Goal: Task Accomplishment & Management: Manage account settings

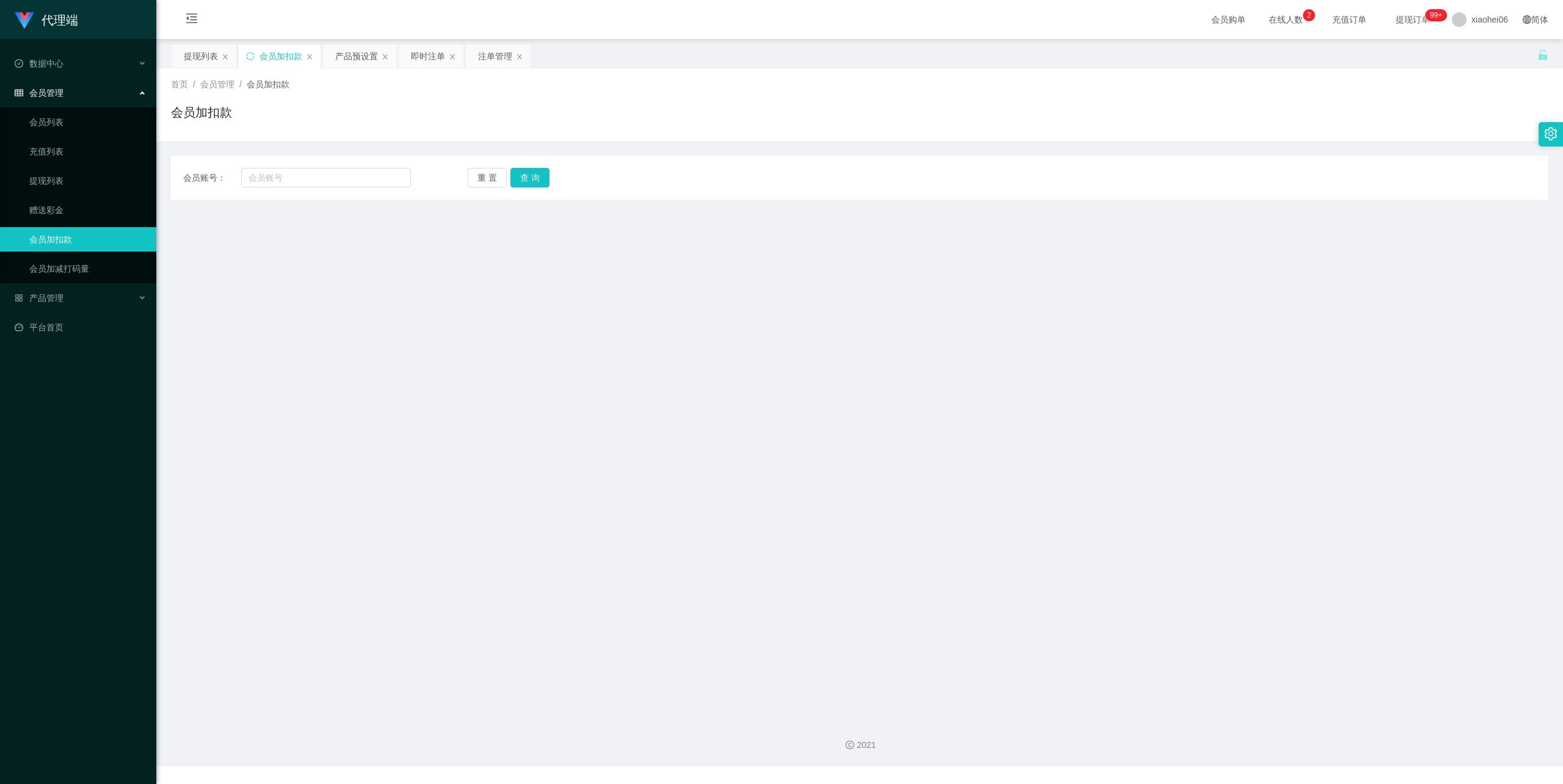
click at [294, 189] on div "会员账号： 重 置 查 询 会员账号 会员姓名 账号余额 操作类型 人工加款 人工扣款 金额 确 定" at bounding box center [860, 178] width 1377 height 44
click at [293, 187] on input "text" at bounding box center [326, 177] width 170 height 20
drag, startPoint x: 201, startPoint y: 723, endPoint x: 201, endPoint y: 704, distance: 19.0
click at [201, 722] on div "2021" at bounding box center [859, 737] width 1407 height 57
click at [347, 184] on input "text" at bounding box center [326, 177] width 170 height 20
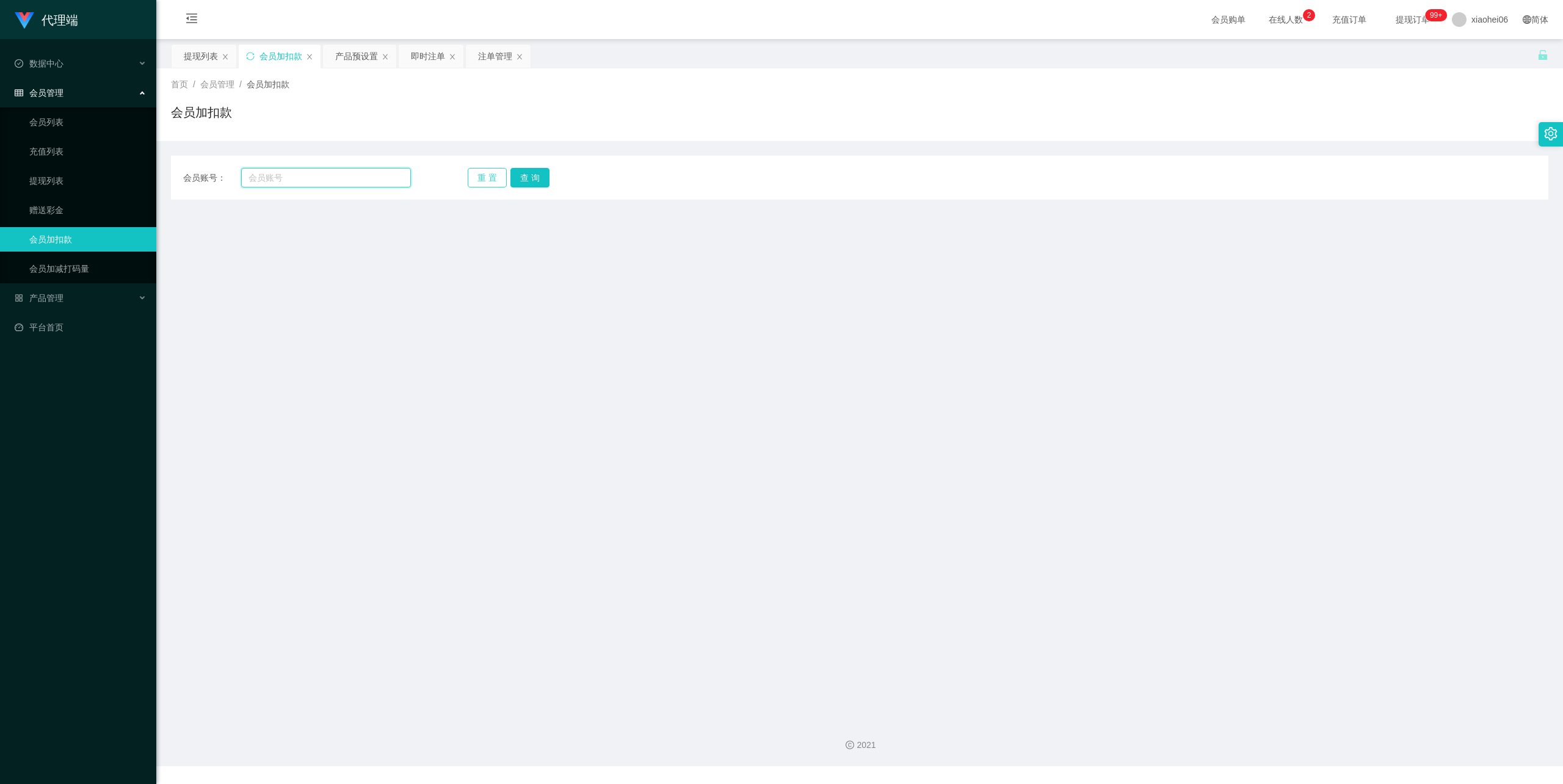
paste input "2225680821"
type input "2225680821"
click at [540, 176] on button "查 询" at bounding box center [530, 177] width 39 height 20
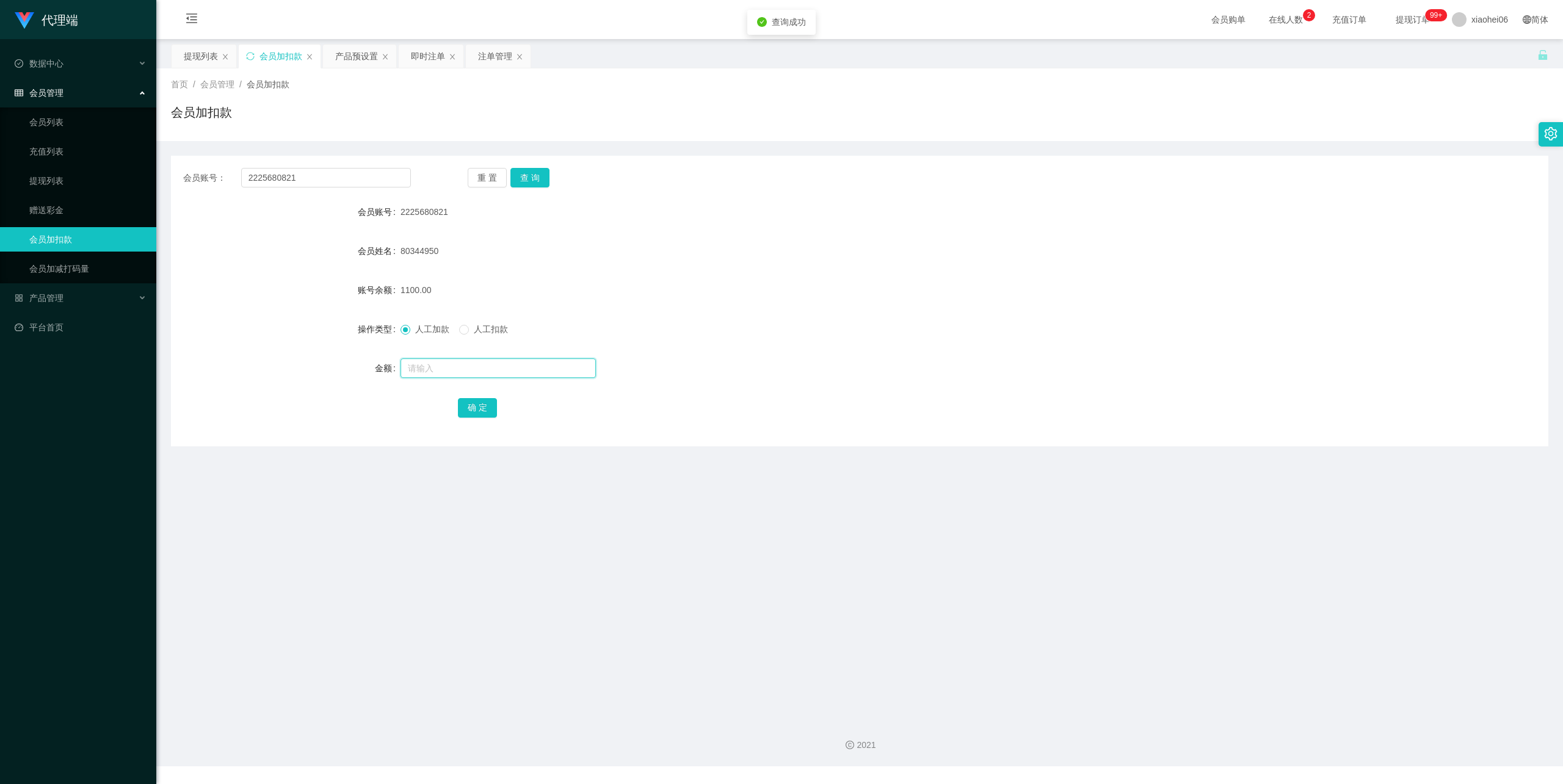
click at [469, 369] on input "text" at bounding box center [498, 368] width 195 height 20
type input "6000"
click at [485, 408] on button "确 定" at bounding box center [477, 407] width 39 height 20
click at [950, 262] on div "80344950" at bounding box center [802, 251] width 804 height 25
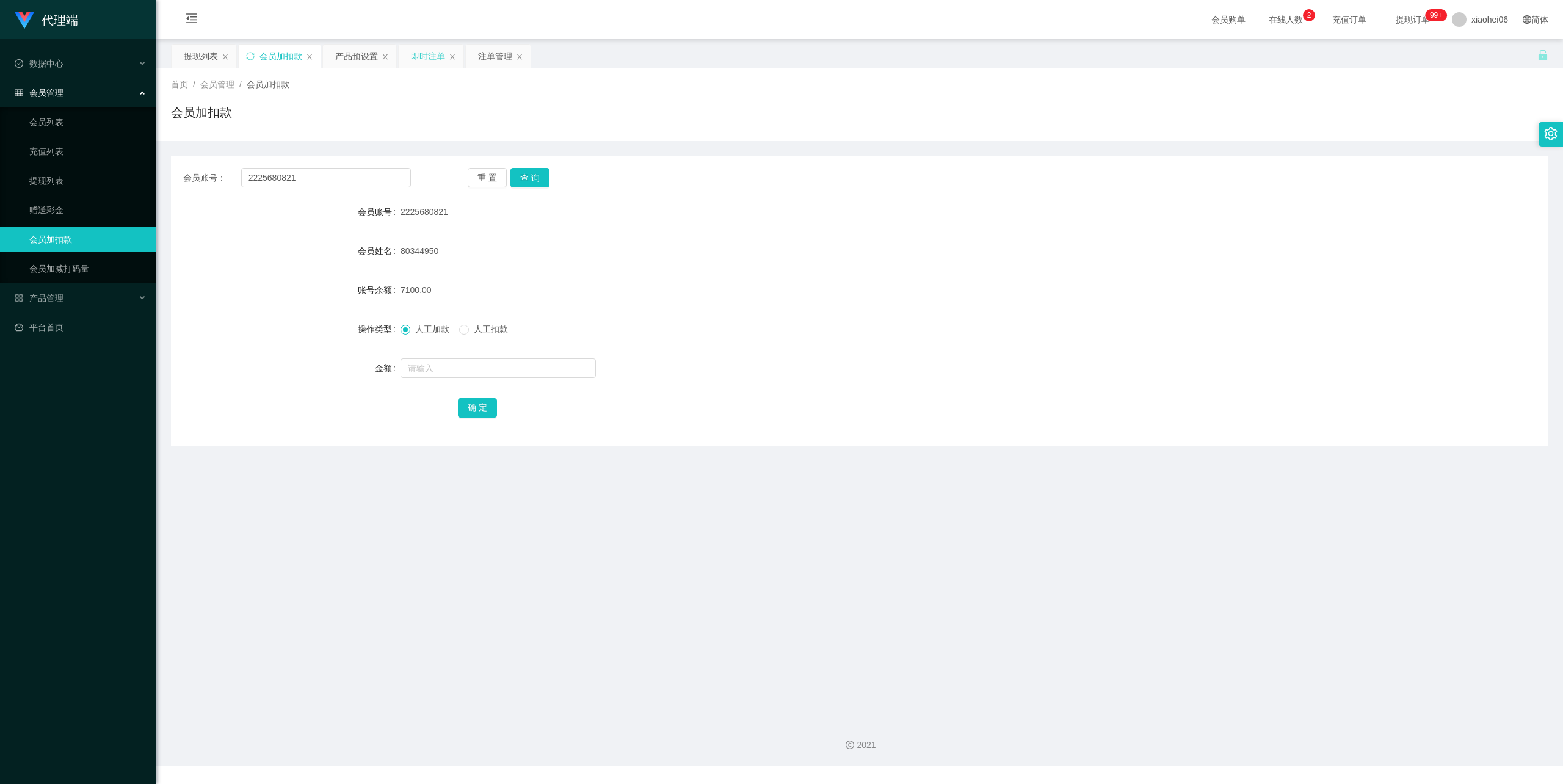
click at [417, 62] on div "即时注单" at bounding box center [428, 55] width 34 height 23
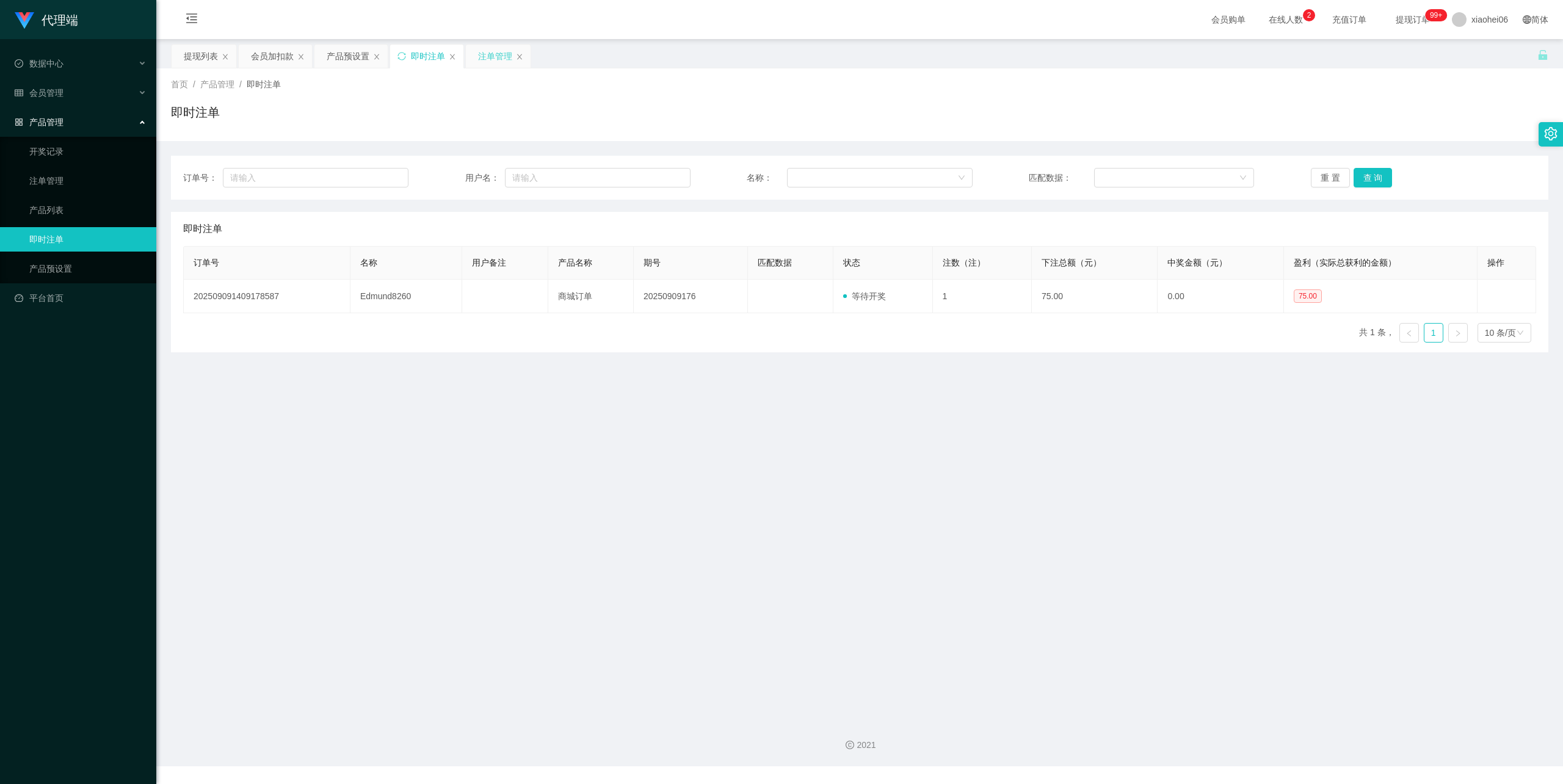
click at [494, 57] on div "注单管理" at bounding box center [495, 55] width 34 height 23
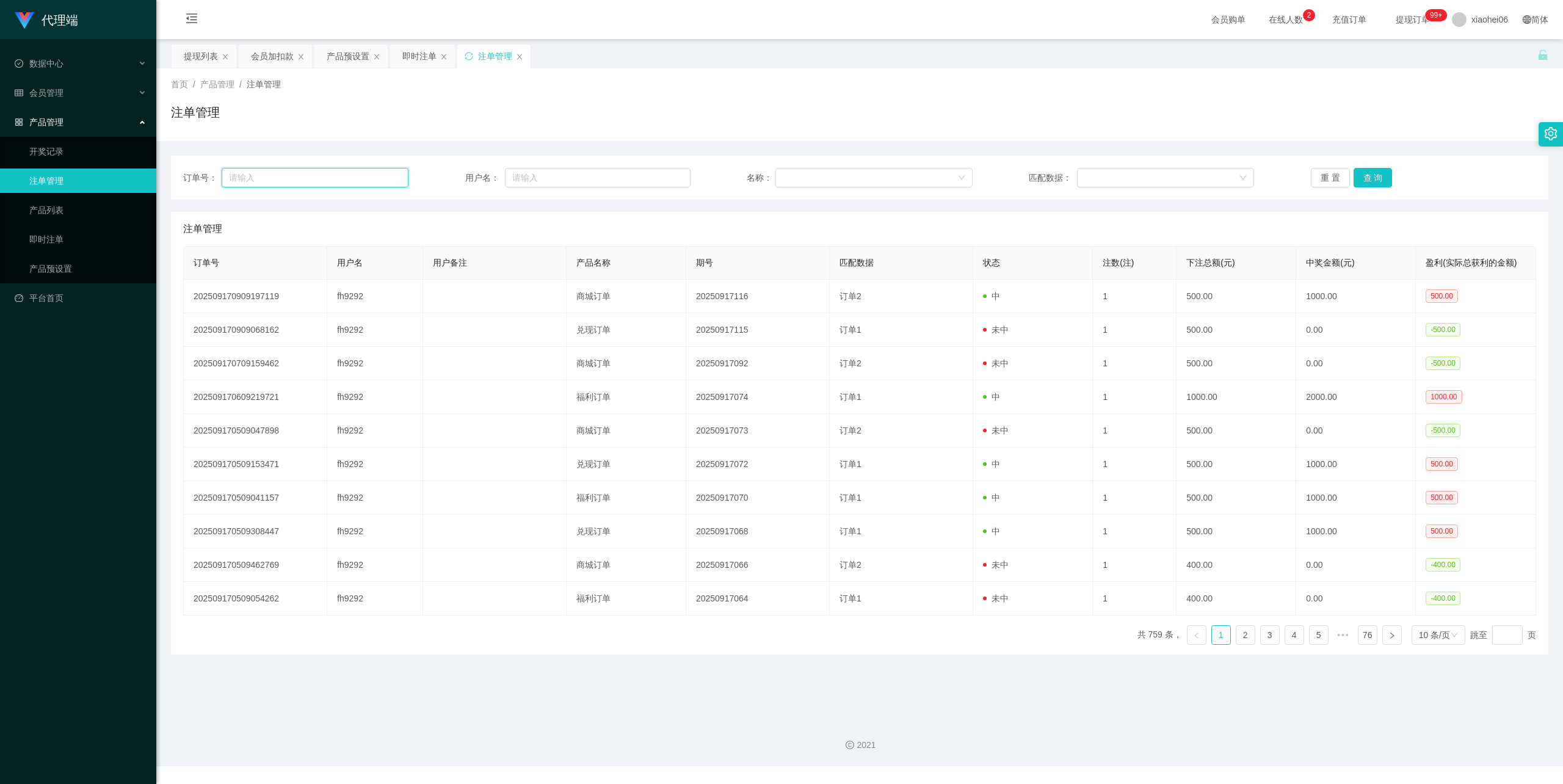
click at [303, 178] on input "text" at bounding box center [314, 177] width 187 height 20
paste input "2225680821"
type input "2225680821"
drag, startPoint x: 337, startPoint y: 173, endPoint x: 82, endPoint y: 178, distance: 255.0
click at [0, 172] on section "代理端 数据中心 会员管理 会员列表 充值列表 提现列表 赠送彩金 会员加扣款 会员加减打码量 产品管理 开奖记录 注单管理 产品列表 即时注单 产品预设置 …" at bounding box center [782, 383] width 1563 height 766
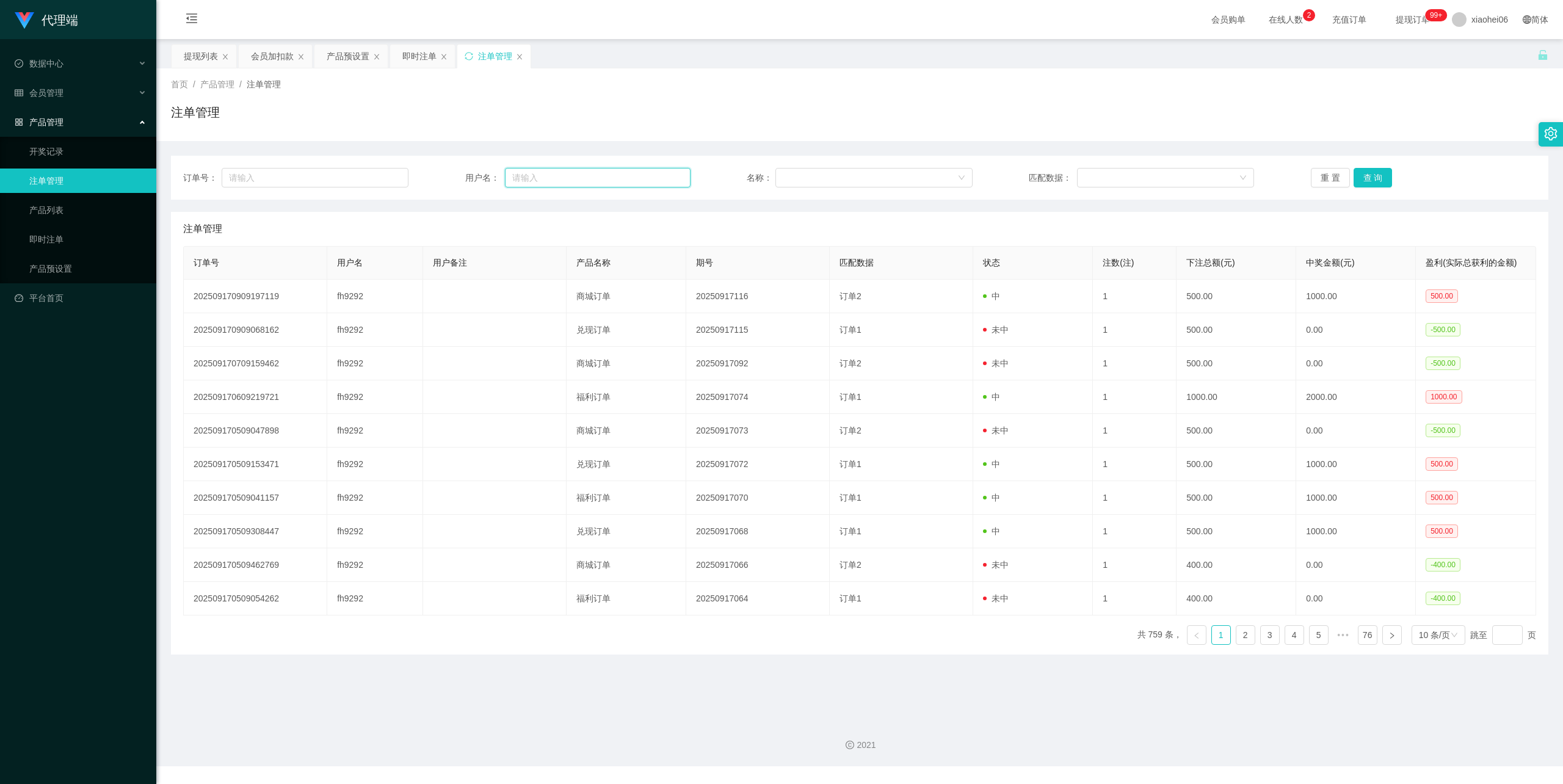
click at [542, 172] on input "text" at bounding box center [597, 177] width 186 height 20
paste input "2225680821"
type input "2225680821"
click at [1370, 182] on button "查 询" at bounding box center [1373, 177] width 39 height 20
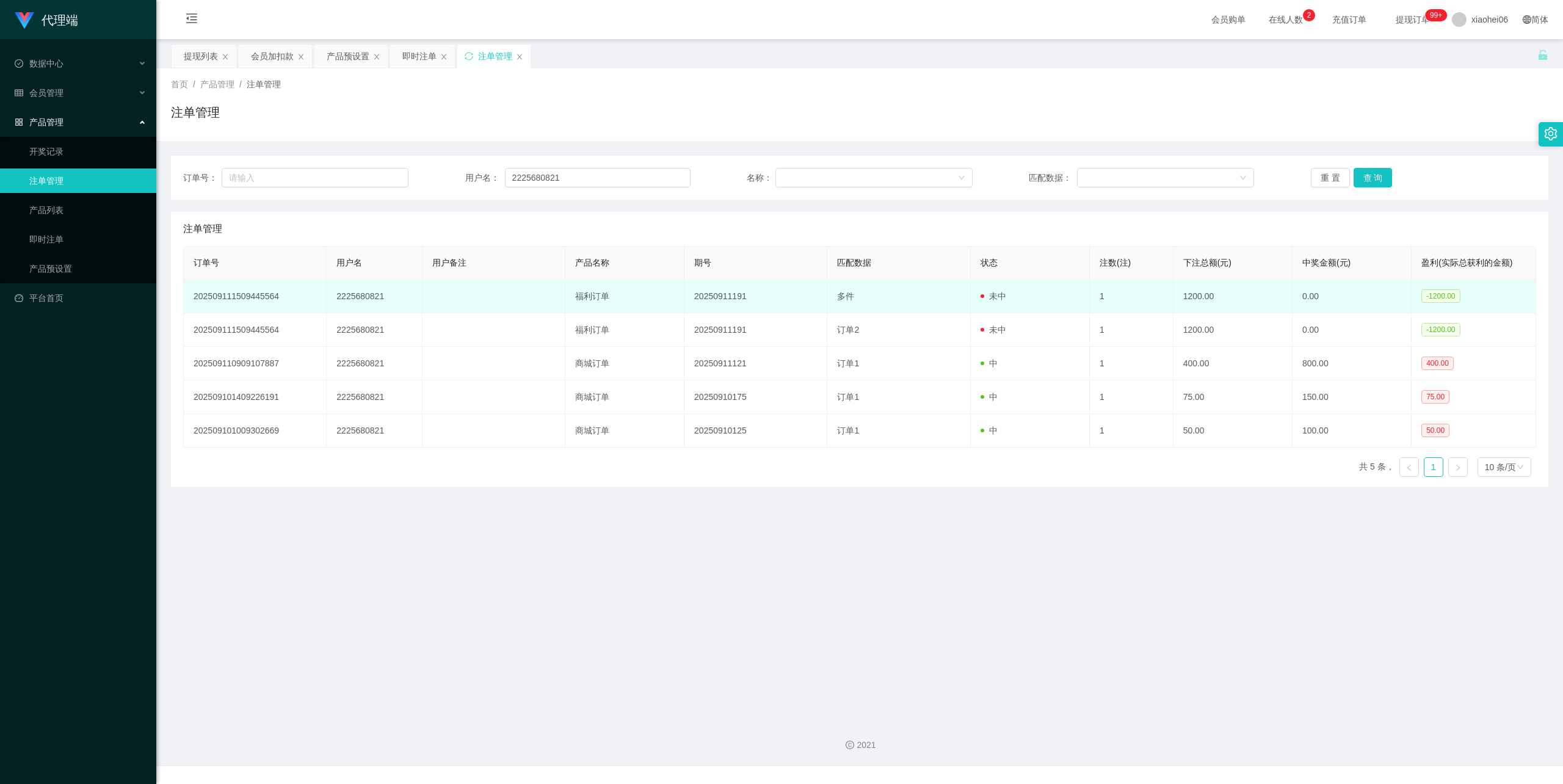
click at [355, 294] on td "2225680821" at bounding box center [374, 296] width 95 height 33
copy td "2225680821"
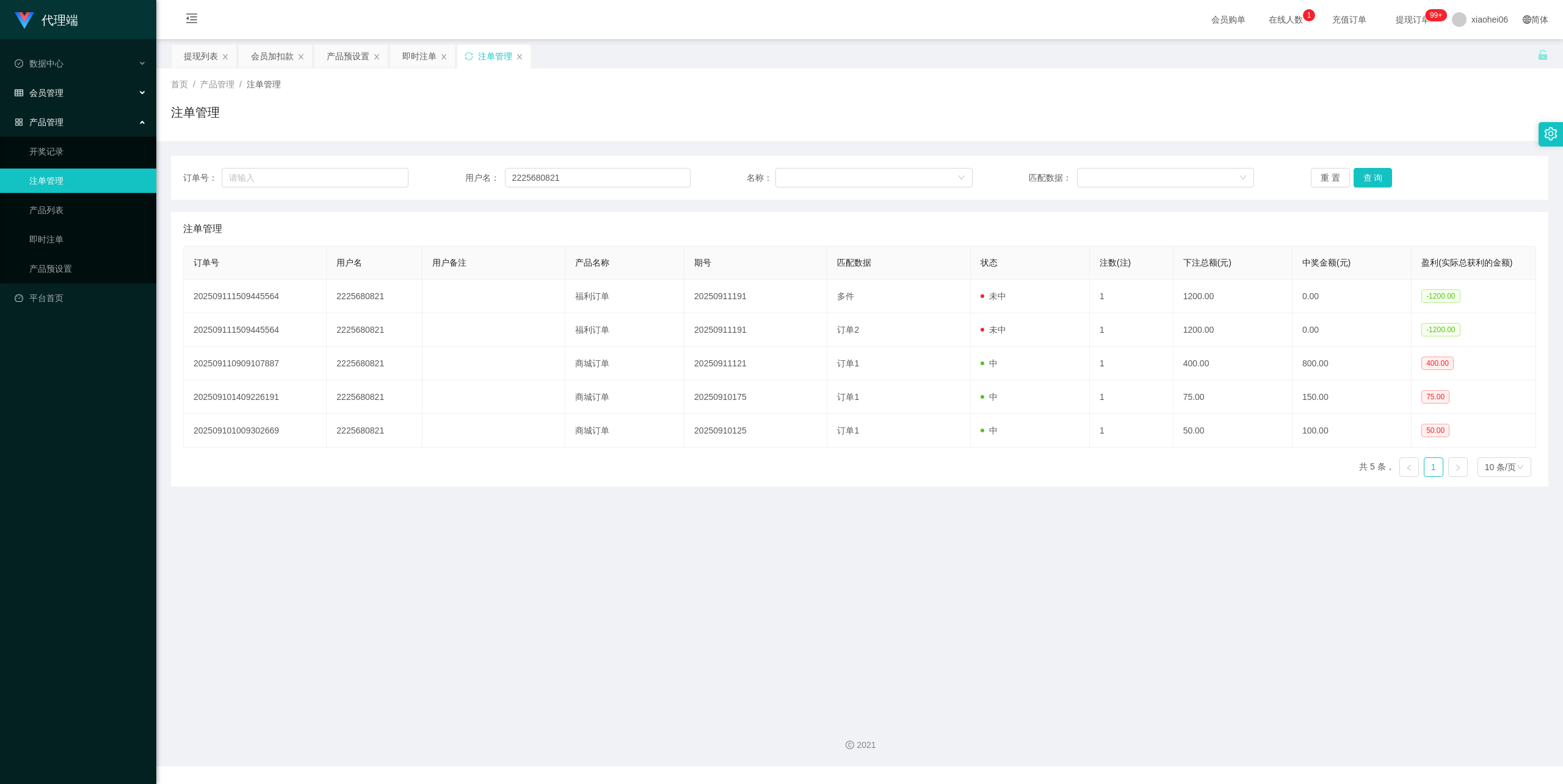
click at [84, 90] on div "会员管理" at bounding box center [78, 93] width 156 height 25
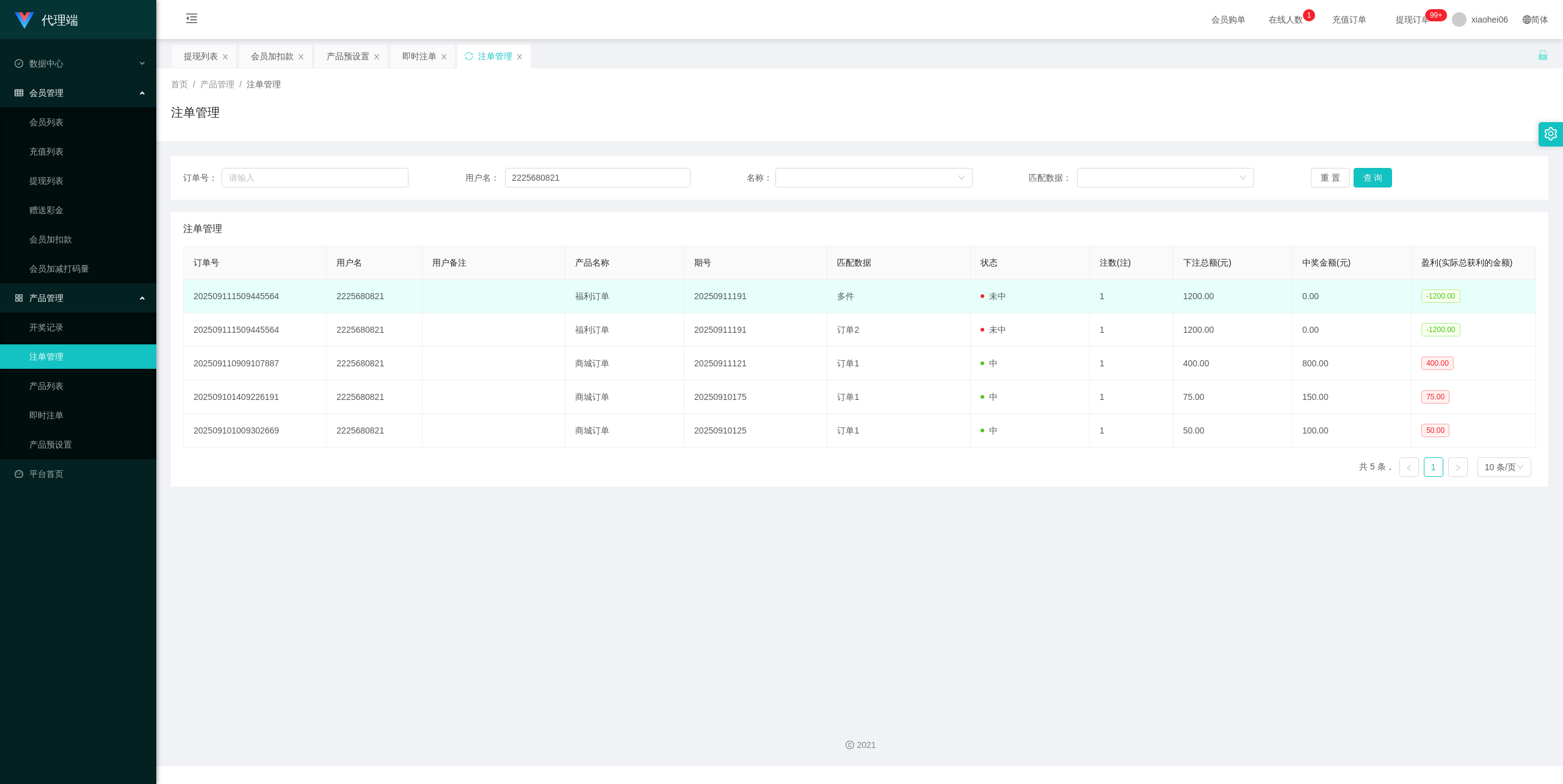
click at [357, 294] on td "2225680821" at bounding box center [374, 296] width 95 height 33
copy td "2225680821"
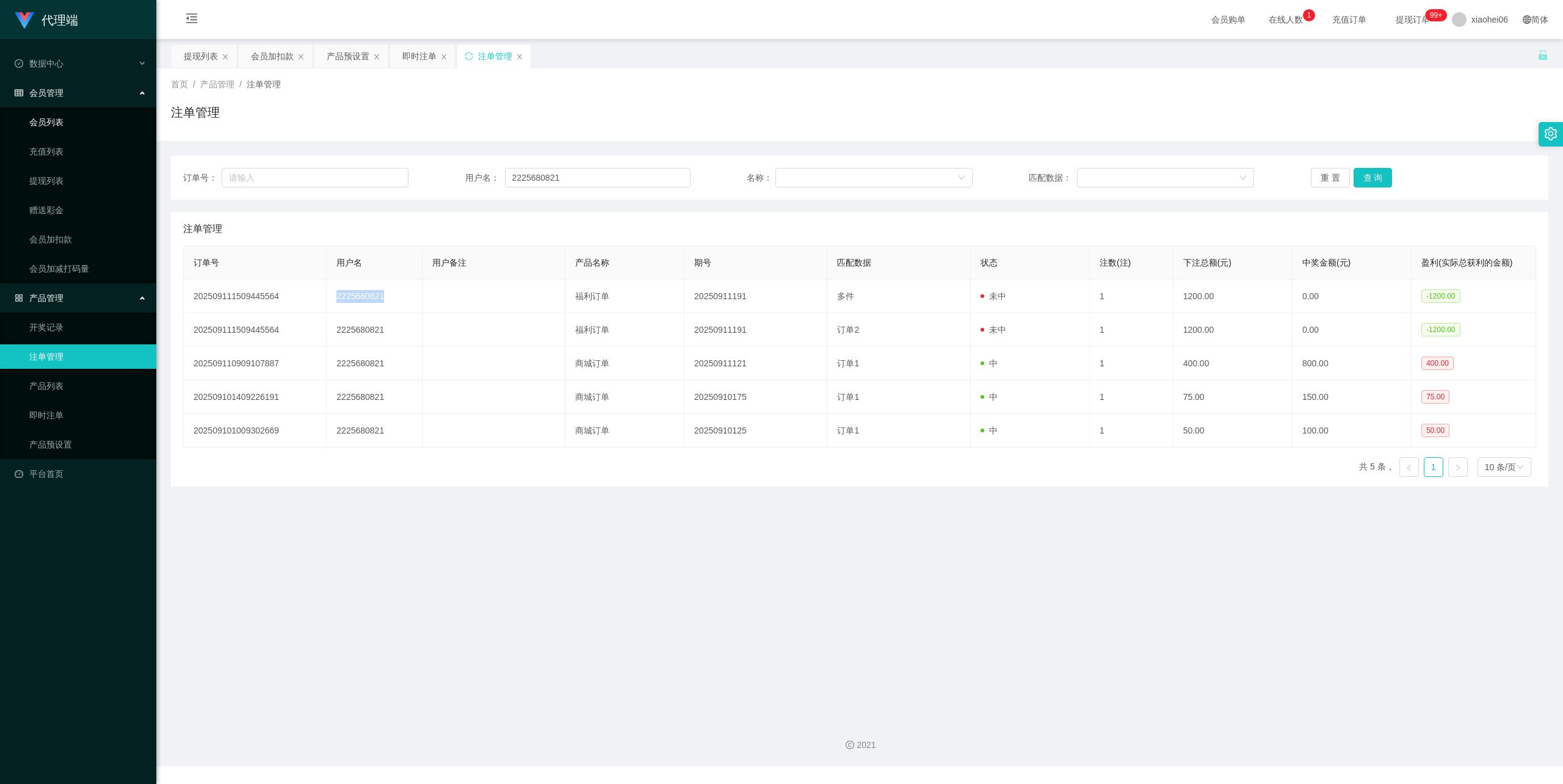
click at [60, 118] on link "会员列表" at bounding box center [88, 122] width 118 height 25
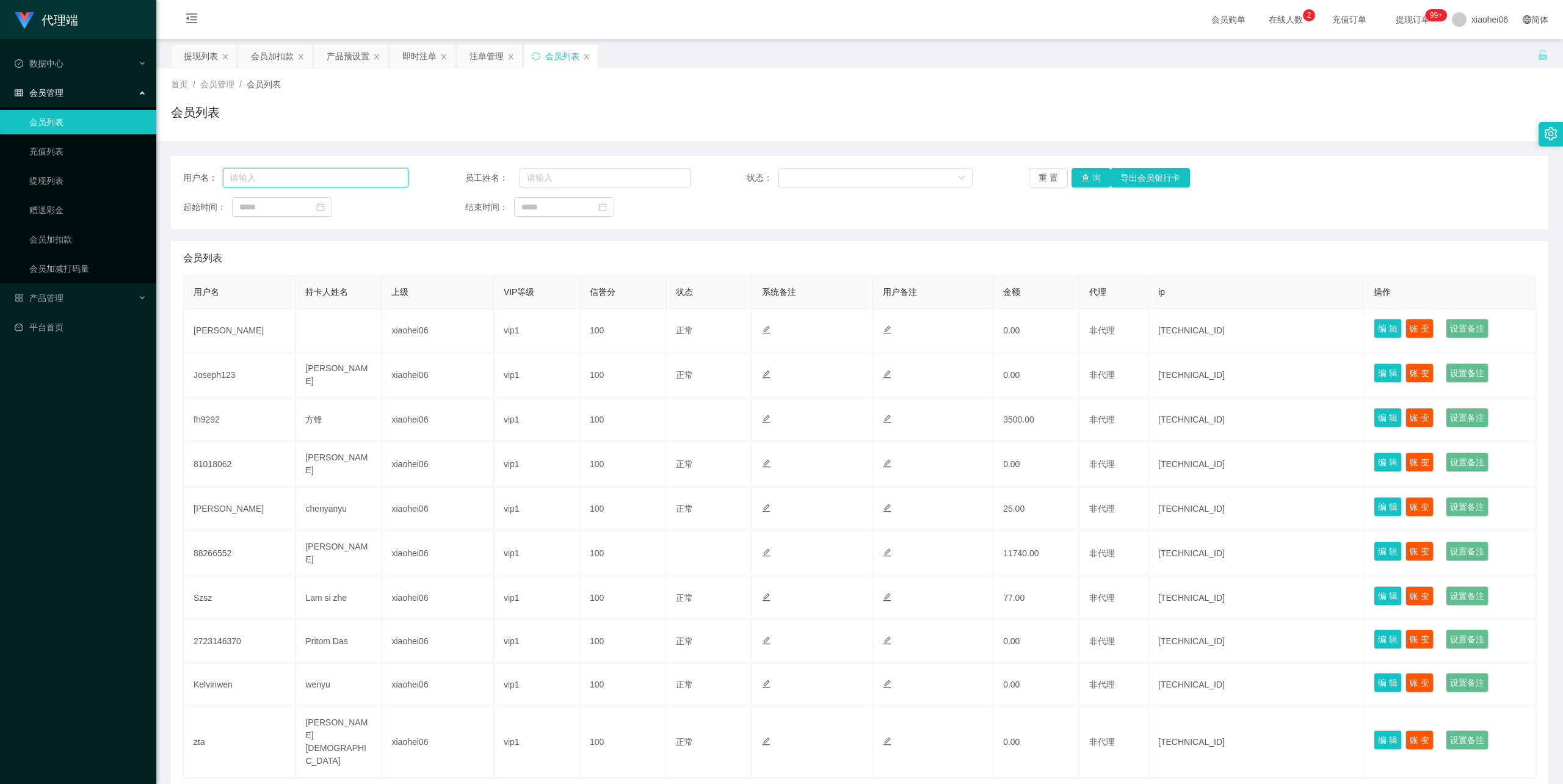
click at [337, 182] on input "text" at bounding box center [315, 177] width 186 height 20
paste input "2225680821"
type input "2225680821"
click at [1080, 178] on button "查 询" at bounding box center [1091, 177] width 39 height 20
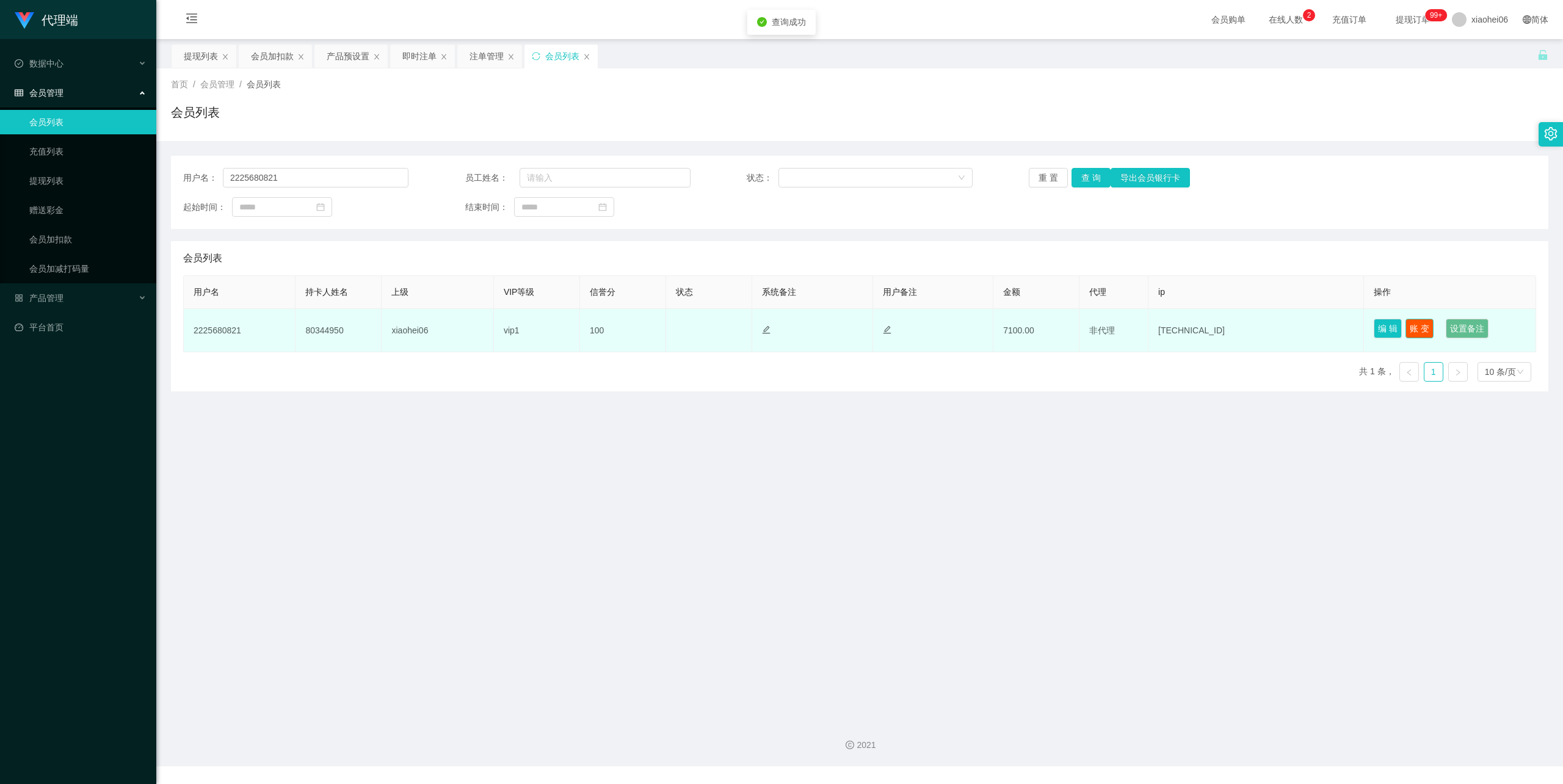
click at [1405, 331] on button "账 变" at bounding box center [1419, 328] width 28 height 20
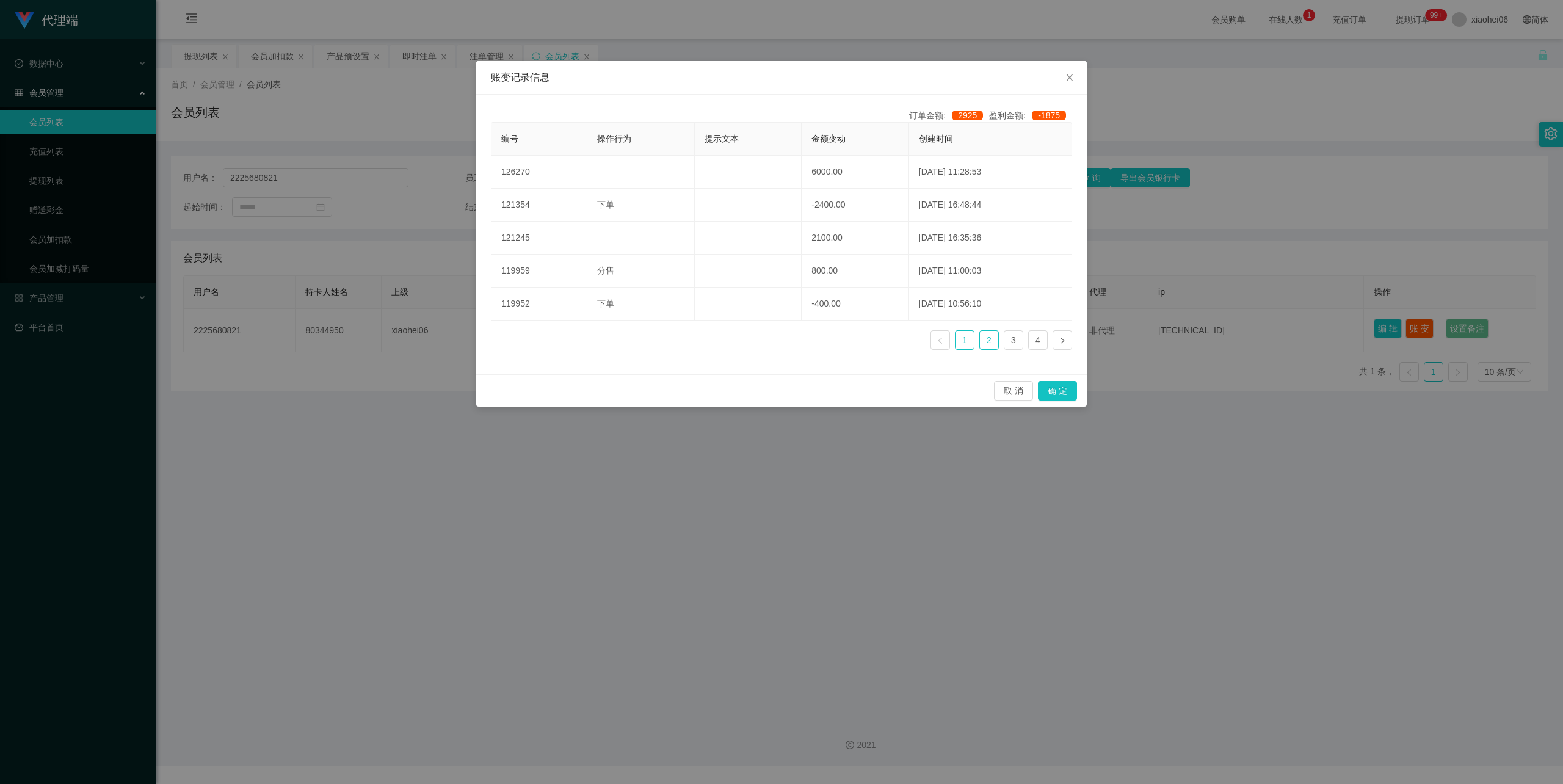
click at [987, 343] on link "2" at bounding box center [989, 339] width 18 height 18
click at [968, 340] on link "1" at bounding box center [964, 339] width 18 height 18
click at [848, 382] on div "取 消 确 定" at bounding box center [781, 390] width 591 height 20
click at [1070, 79] on icon "图标: close" at bounding box center [1070, 78] width 7 height 8
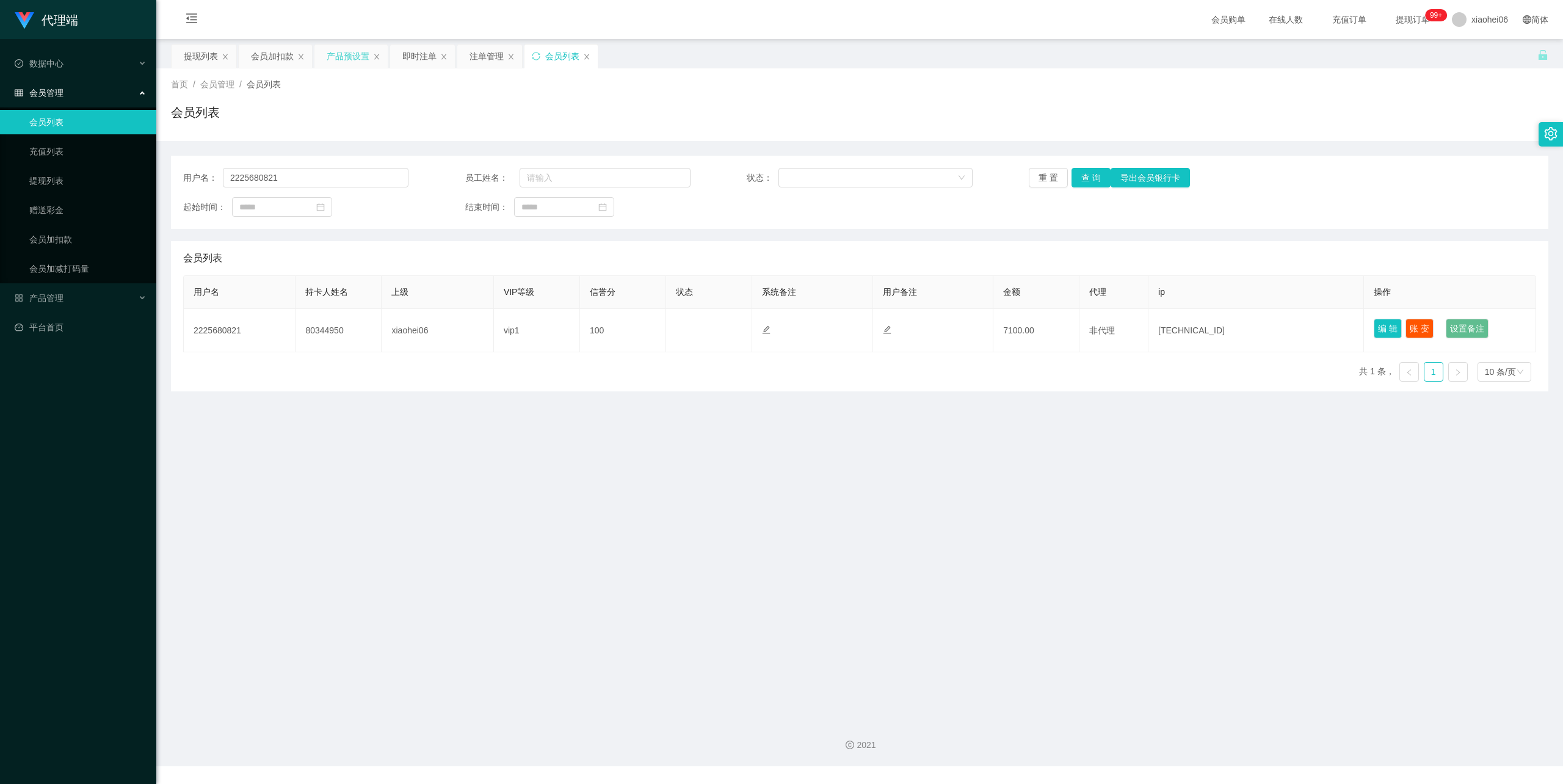
click at [343, 55] on div "产品预设置" at bounding box center [348, 55] width 43 height 23
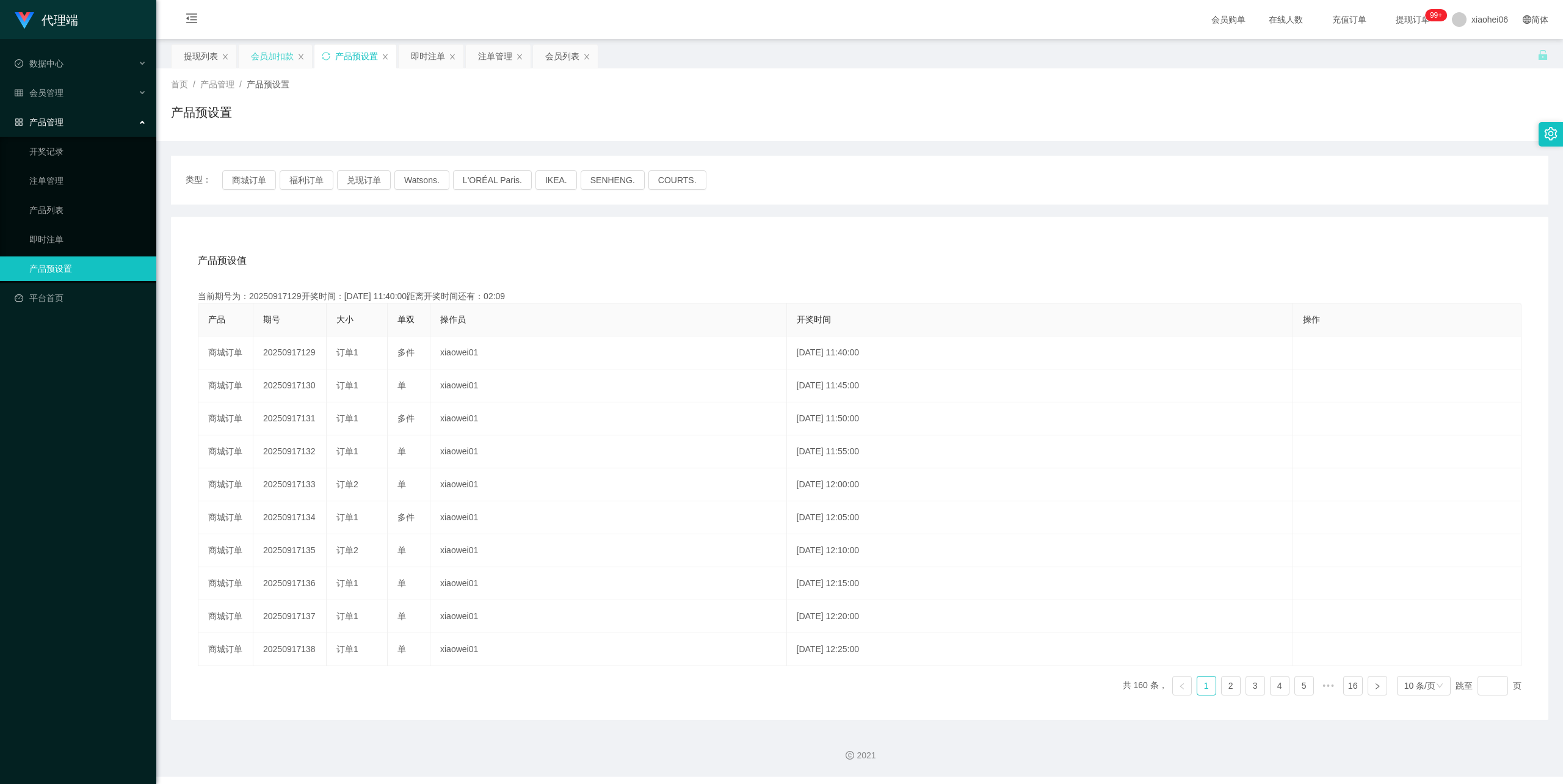
click at [271, 57] on div "会员加扣款" at bounding box center [272, 55] width 43 height 23
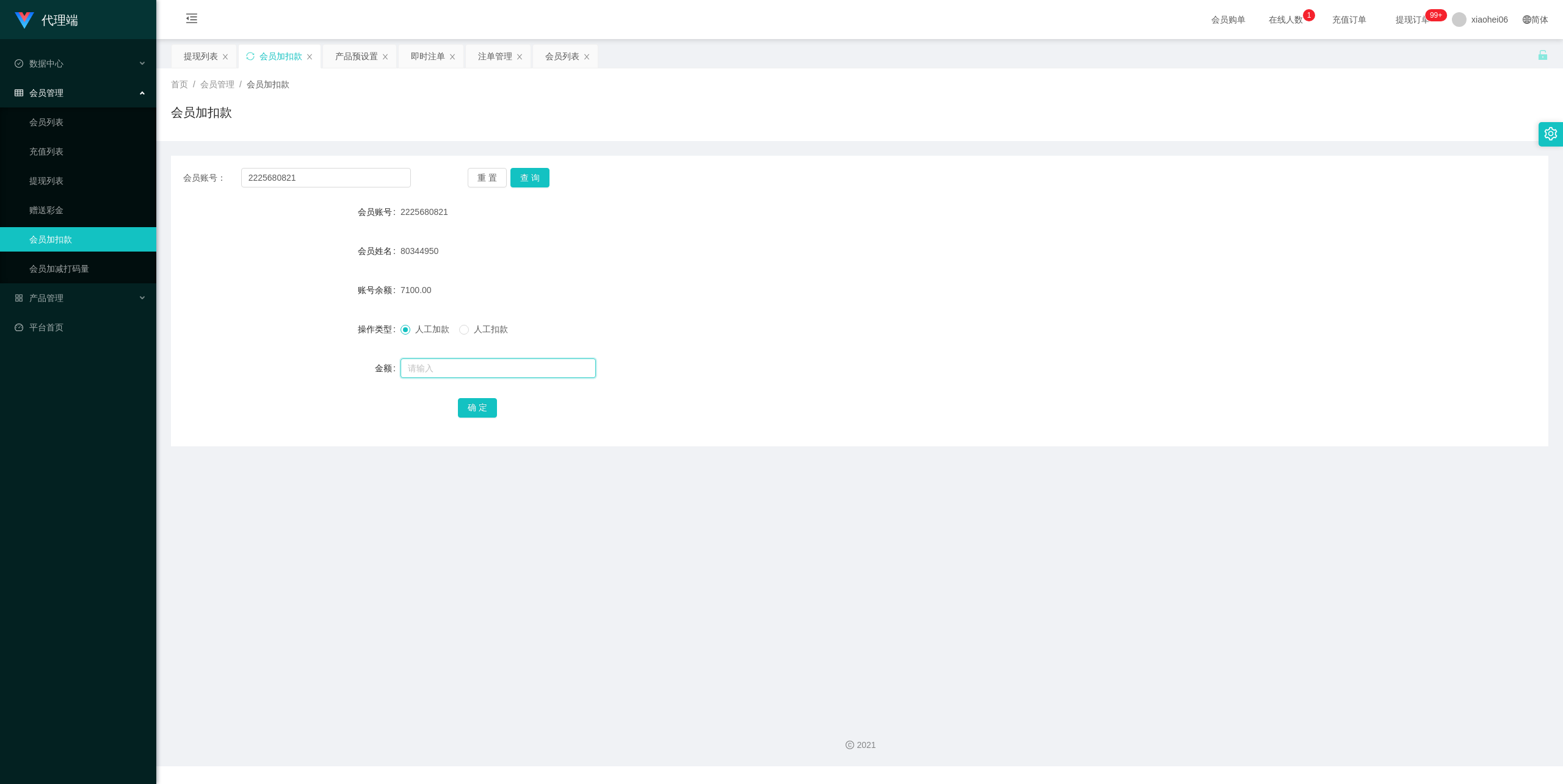
click at [457, 372] on input "text" at bounding box center [498, 368] width 195 height 20
type input "2400"
click at [668, 290] on div "7100.00" at bounding box center [802, 290] width 804 height 25
click at [839, 286] on div "7100.00" at bounding box center [802, 290] width 804 height 25
click at [457, 367] on input "2400" at bounding box center [498, 368] width 195 height 20
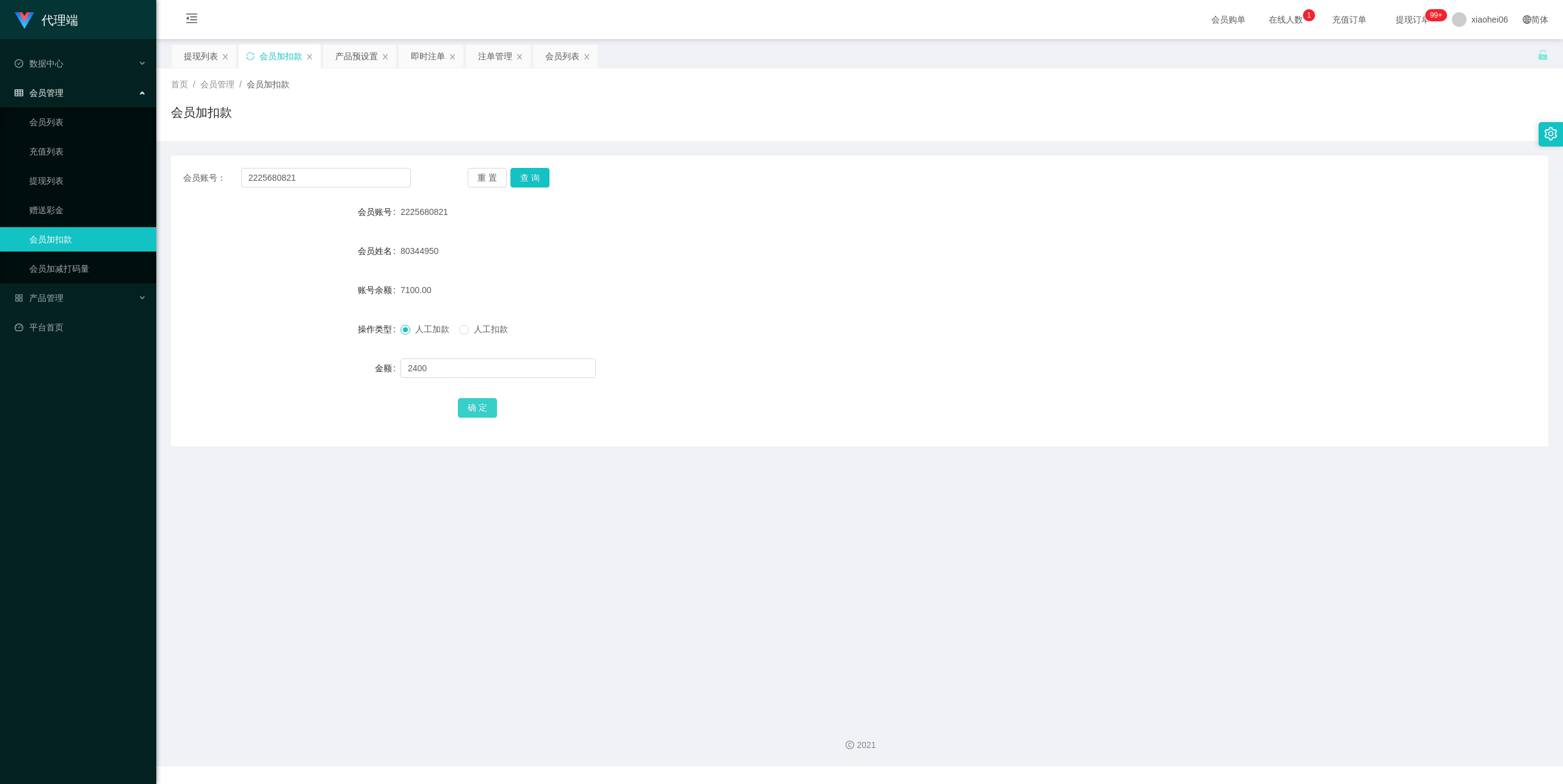
click at [475, 413] on button "确 定" at bounding box center [477, 407] width 39 height 20
drag, startPoint x: 1141, startPoint y: 276, endPoint x: 1132, endPoint y: 271, distance: 10.3
click at [1142, 276] on form "会员账号 2225680821 会员姓名 80344950 账号余额 9500.00 操作类型 人工加款 人工扣款 金额 确 定" at bounding box center [860, 309] width 1377 height 220
